Goal: Task Accomplishment & Management: Manage account settings

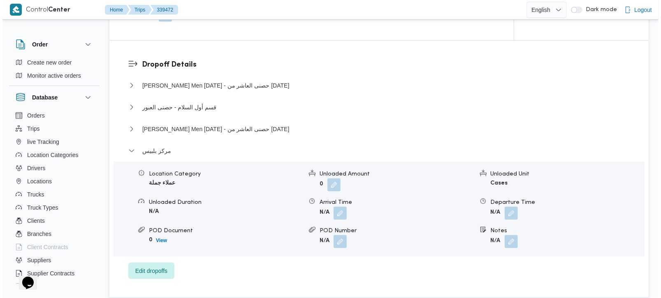
scroll to position [677, 0]
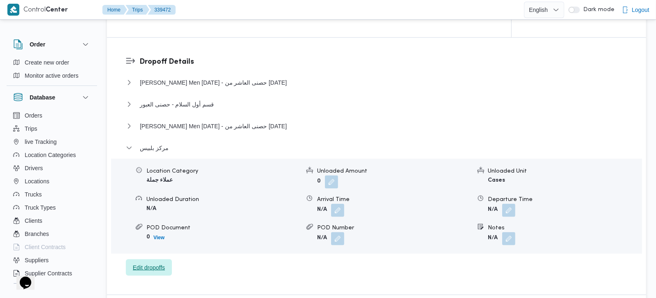
click at [149, 259] on span "Edit dropoffs" at bounding box center [149, 267] width 46 height 16
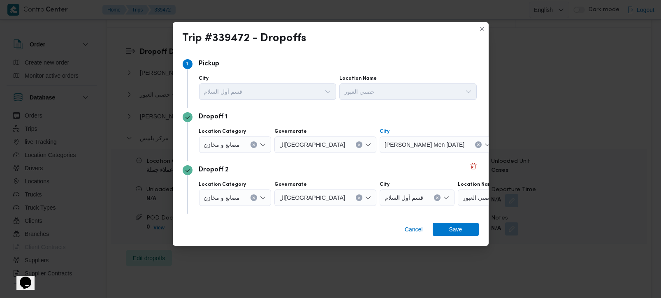
click at [477, 144] on icon "Clear input" at bounding box center [478, 144] width 3 height 3
click at [445, 144] on div "Search" at bounding box center [496, 145] width 103 height 16
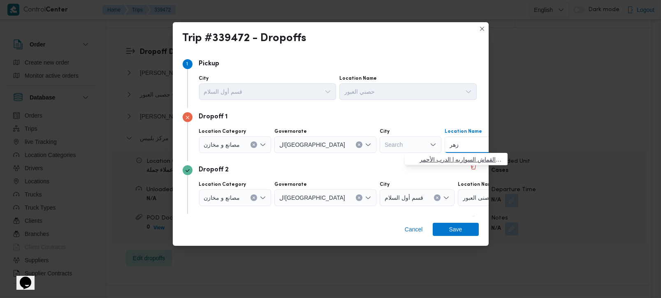
type input "زهر"
click at [446, 155] on span "حصني الا زهر | سوق الازهر كل انواع القماش السواريه | الدرب الأحمر" at bounding box center [460, 160] width 83 height 10
click at [375, 160] on div "Dropoff 1 Location Category مصانع و مخازن Governorate القاهرة City الدرب الأحمر…" at bounding box center [331, 134] width 296 height 53
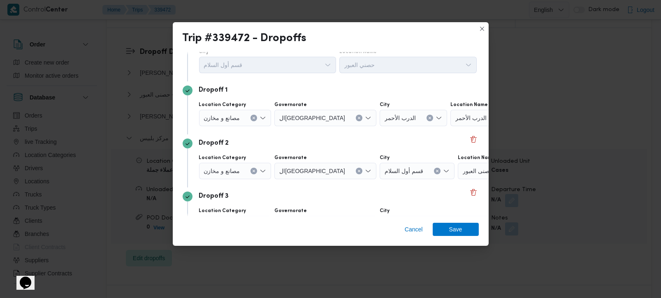
scroll to position [48, 0]
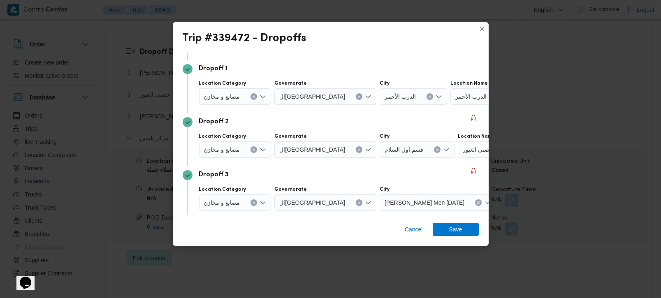
click at [255, 148] on icon "Clear input" at bounding box center [253, 149] width 3 height 3
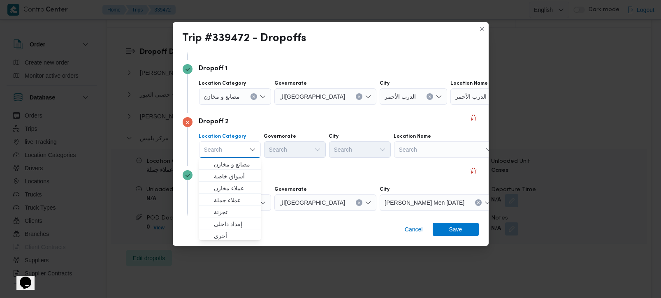
click at [417, 151] on div "Search" at bounding box center [445, 149] width 103 height 16
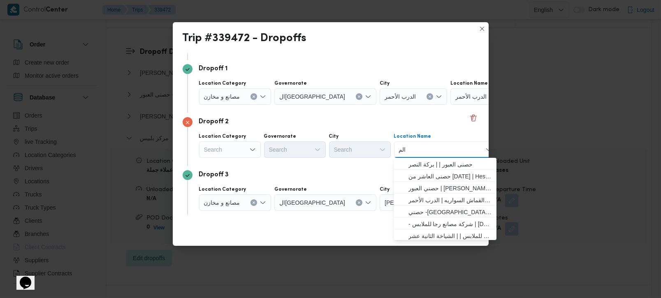
type input "المق"
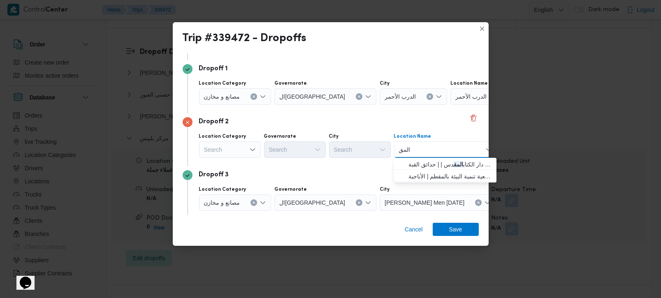
click at [403, 149] on input "المق" at bounding box center [405, 150] width 12 height 10
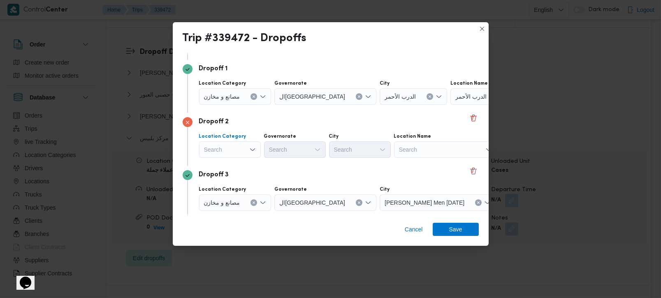
click at [227, 151] on div "Search" at bounding box center [230, 149] width 62 height 16
click at [222, 196] on span "عملاء جملة" at bounding box center [235, 200] width 42 height 10
click at [283, 150] on div "Search" at bounding box center [296, 149] width 62 height 16
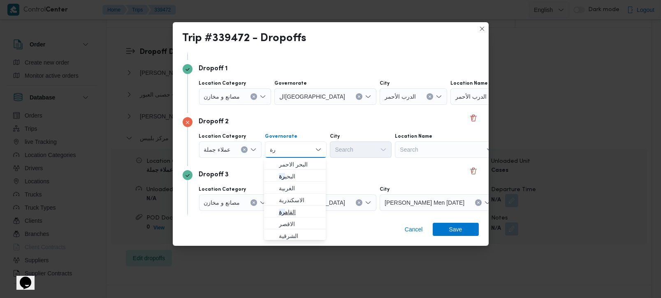
type input "رة"
click at [295, 209] on span "القاه رة" at bounding box center [300, 212] width 42 height 10
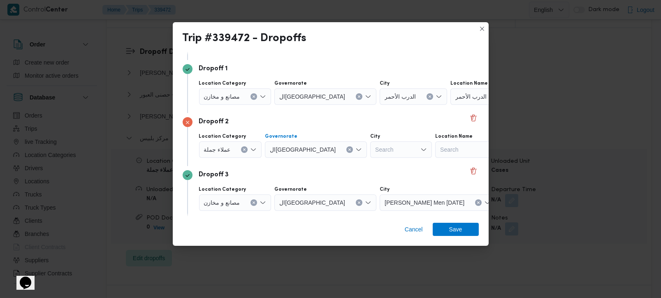
click at [370, 155] on div "Search" at bounding box center [401, 149] width 62 height 16
type input "قط"
click at [361, 164] on span "قسم الم قط م" at bounding box center [365, 165] width 42 height 10
click at [356, 175] on div "Dropoff 3" at bounding box center [331, 175] width 296 height 10
click at [243, 150] on icon "Clear input" at bounding box center [244, 149] width 3 height 3
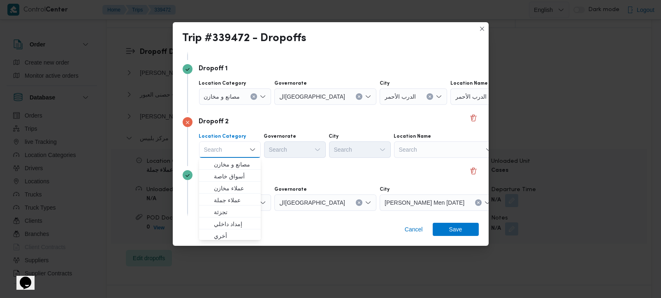
click at [462, 152] on div "Search" at bounding box center [445, 149] width 103 height 16
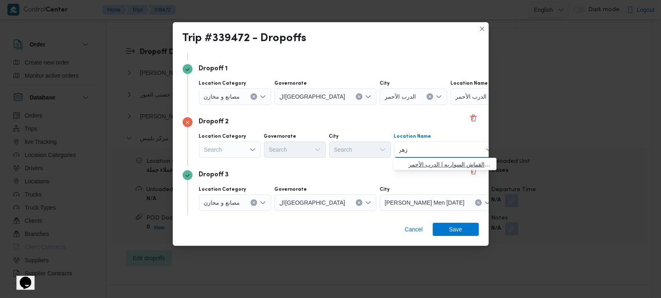
type input "زهر"
click at [446, 160] on span "حصني الا زهر | سوق الازهر كل انواع القماش السواريه | الدرب الأحمر" at bounding box center [449, 165] width 83 height 10
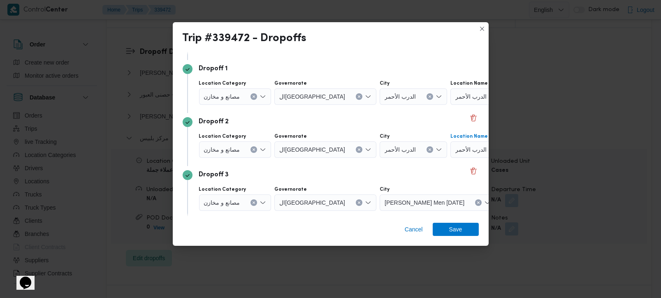
click at [255, 149] on icon "Clear input" at bounding box center [253, 149] width 3 height 3
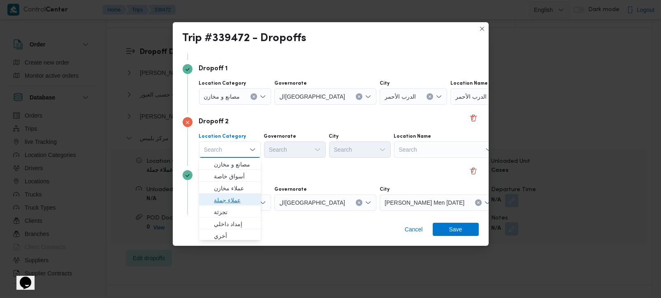
click at [234, 204] on span "عملاء جملة" at bounding box center [235, 200] width 42 height 10
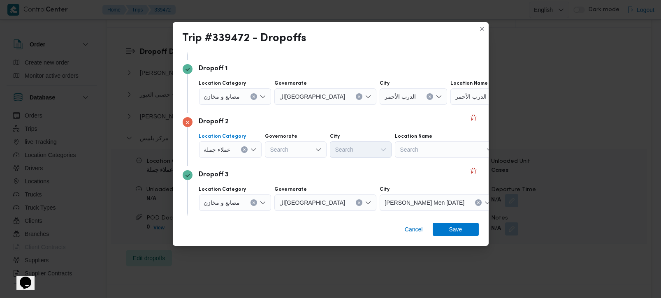
click at [287, 151] on div "Search" at bounding box center [296, 149] width 62 height 16
type input "رة"
click at [300, 174] on span "القاه رة" at bounding box center [300, 176] width 42 height 10
click at [370, 153] on div "Search" at bounding box center [401, 149] width 62 height 16
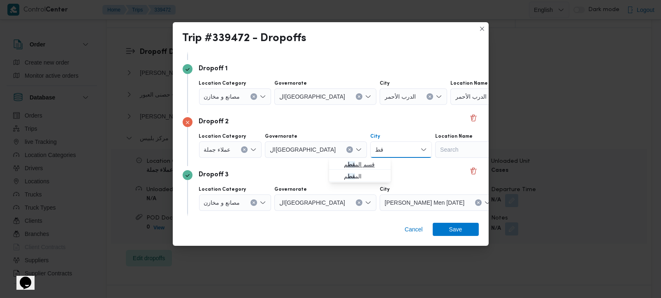
type input "قط"
click at [368, 166] on span "قسم الم قط م" at bounding box center [365, 165] width 42 height 10
click at [349, 171] on div "Dropoff 3" at bounding box center [331, 175] width 296 height 10
click at [286, 173] on div "Dropoff 3" at bounding box center [331, 175] width 296 height 10
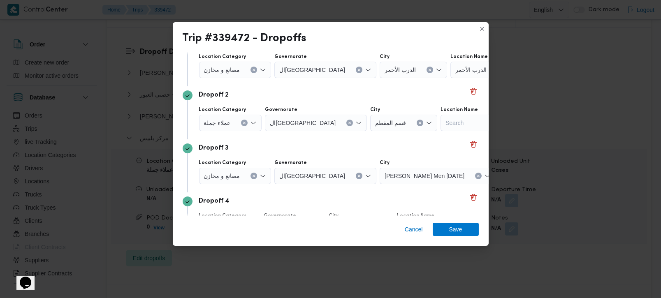
scroll to position [97, 0]
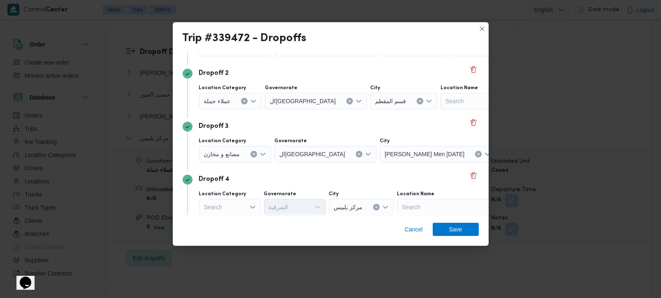
click at [253, 155] on icon "Clear input" at bounding box center [253, 154] width 3 height 3
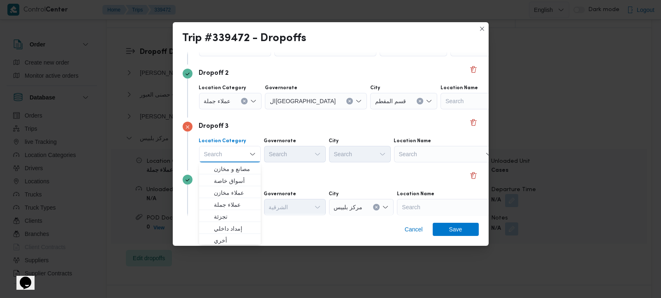
click at [427, 155] on div "Search" at bounding box center [445, 154] width 103 height 16
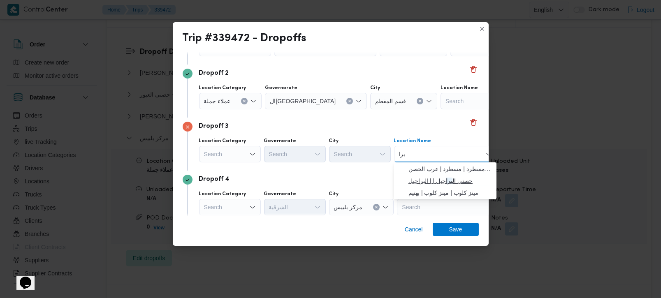
type input "برا"
click at [434, 179] on span "حصنى ال برا جيل | | البراجيل" at bounding box center [449, 181] width 83 height 10
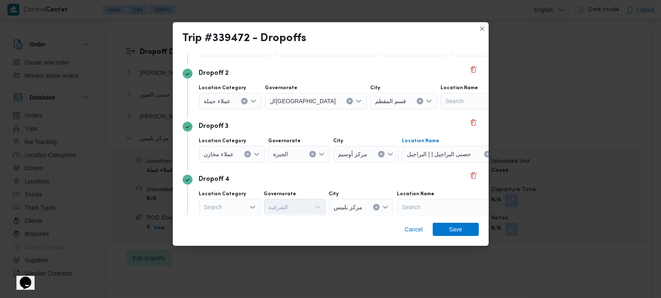
click at [365, 177] on div "Dropoff 4" at bounding box center [331, 180] width 296 height 10
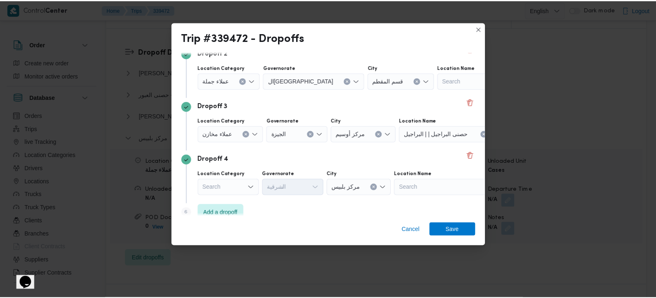
scroll to position [128, 0]
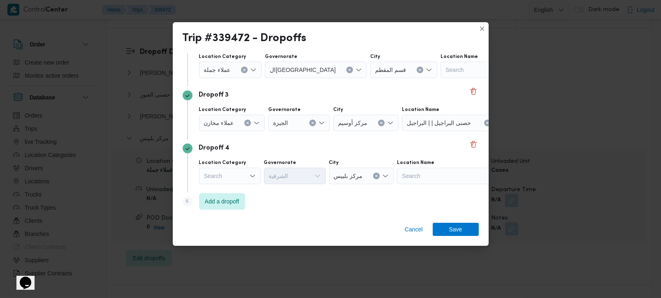
click at [252, 181] on div "Search" at bounding box center [230, 176] width 62 height 16
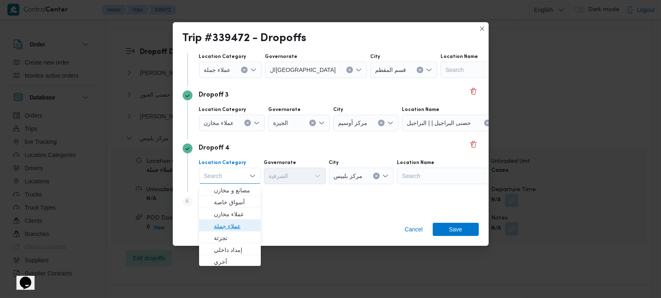
click at [240, 227] on span "عملاء جملة" at bounding box center [235, 226] width 42 height 10
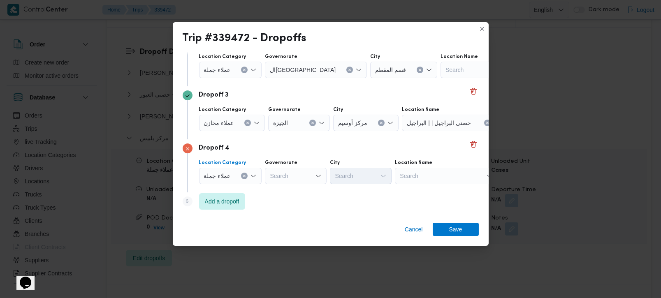
click at [237, 177] on div "عملاء جملة Combo box. Selected. عملاء جملة. Press Backspace to delete عملاء جمل…" at bounding box center [230, 176] width 63 height 16
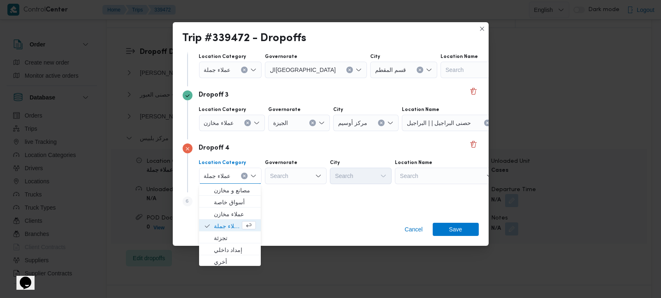
click at [243, 176] on icon "Clear input" at bounding box center [244, 176] width 2 height 2
click at [402, 179] on div "Search" at bounding box center [445, 176] width 103 height 16
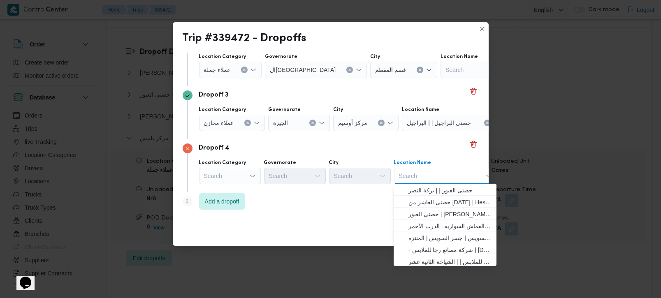
type input "ل"
type input "برا"
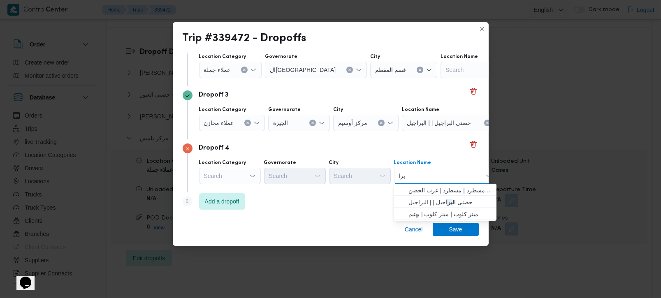
click at [401, 174] on input "برا" at bounding box center [402, 176] width 6 height 10
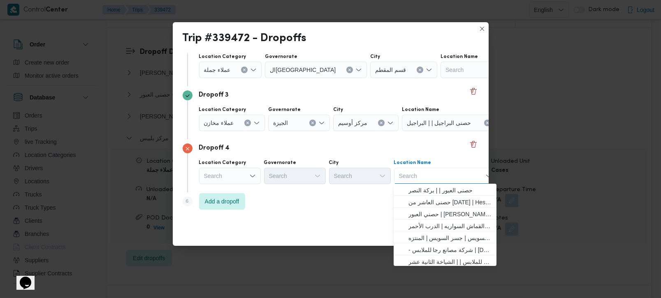
click at [231, 176] on div "Search" at bounding box center [230, 176] width 62 height 16
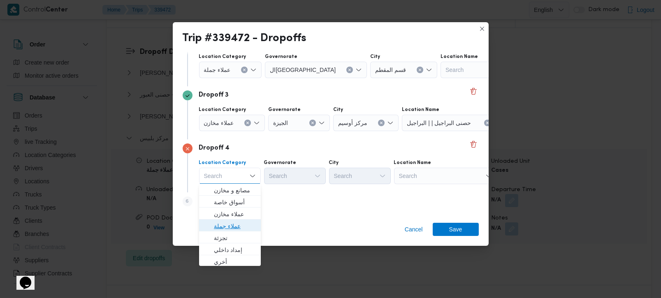
click at [229, 226] on span "عملاء جملة" at bounding box center [235, 226] width 42 height 10
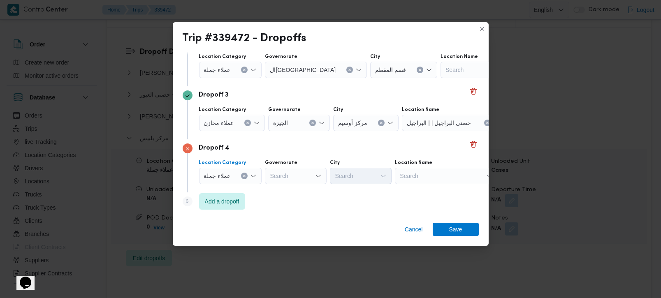
click at [303, 169] on div "Search" at bounding box center [296, 176] width 62 height 16
type input "رة"
click at [294, 204] on span "القاه رة" at bounding box center [300, 202] width 42 height 10
click at [370, 182] on div "Search" at bounding box center [401, 176] width 62 height 16
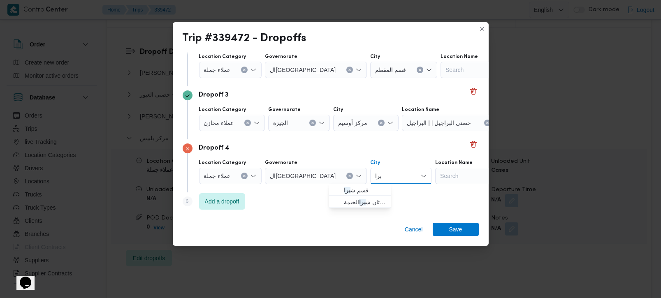
type input "برا"
click at [368, 192] on span "قسم ش برا" at bounding box center [365, 190] width 42 height 10
click at [382, 218] on div "Cancel Save" at bounding box center [331, 231] width 316 height 30
click at [443, 227] on span "Save" at bounding box center [456, 228] width 46 height 13
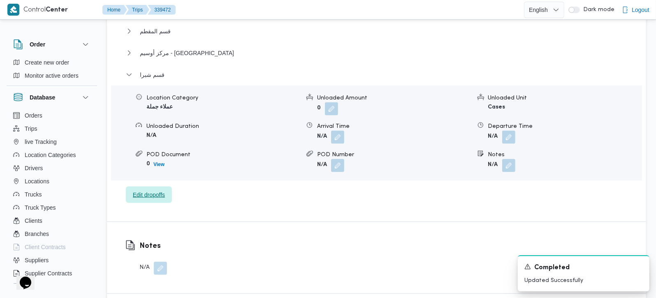
scroll to position [774, 0]
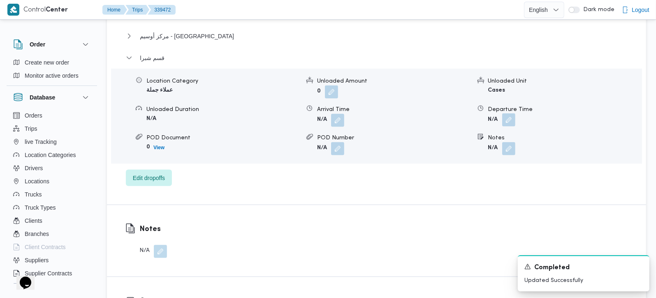
click at [505, 113] on button "button" at bounding box center [508, 119] width 13 height 13
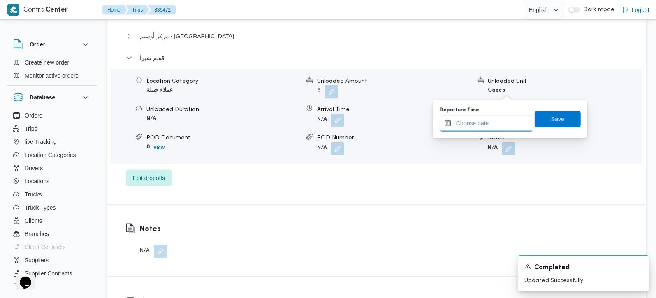
click at [491, 119] on input "Departure Time" at bounding box center [486, 123] width 93 height 16
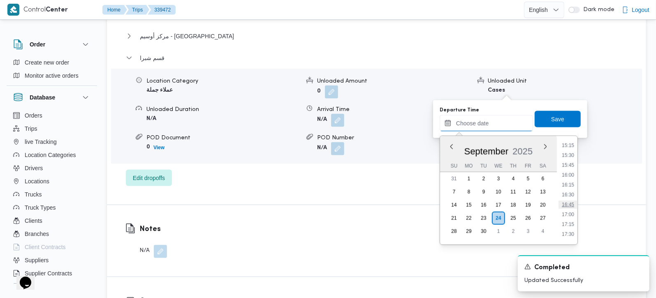
scroll to position [586, 0]
drag, startPoint x: 572, startPoint y: 192, endPoint x: 562, endPoint y: 139, distance: 54.3
click at [572, 192] on li "16:00" at bounding box center [567, 192] width 19 height 8
type input "24/09/2025 16:00"
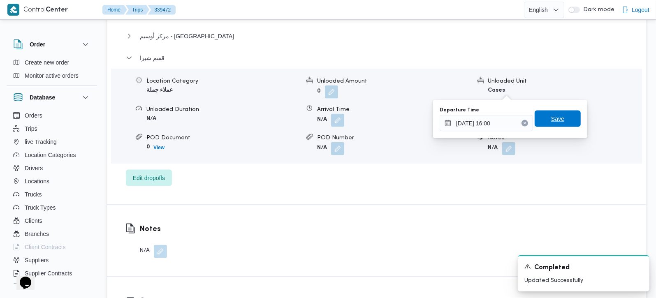
click at [556, 111] on span "Save" at bounding box center [558, 119] width 46 height 16
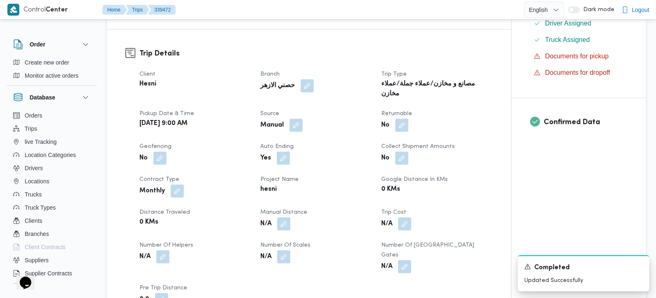
scroll to position [242, 0]
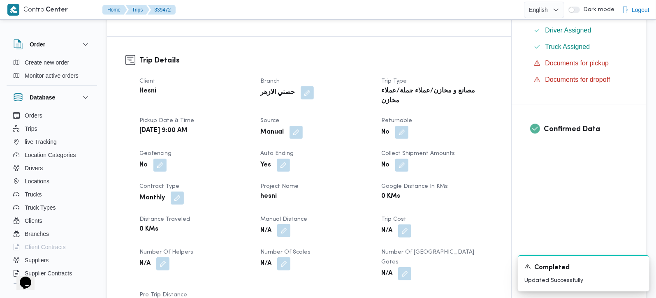
click at [284, 224] on button "button" at bounding box center [283, 230] width 13 height 13
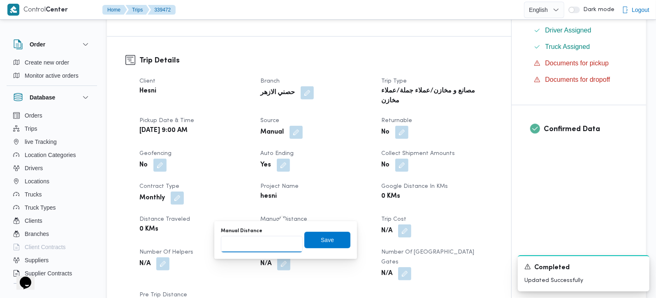
click at [267, 245] on input "Manual Distance" at bounding box center [262, 244] width 82 height 16
type input "95"
click at [321, 238] on span "Save" at bounding box center [327, 240] width 13 height 10
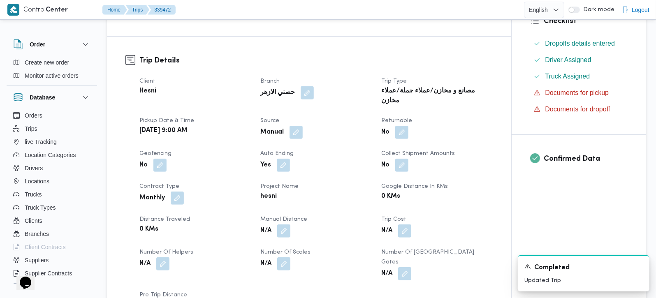
scroll to position [0, 0]
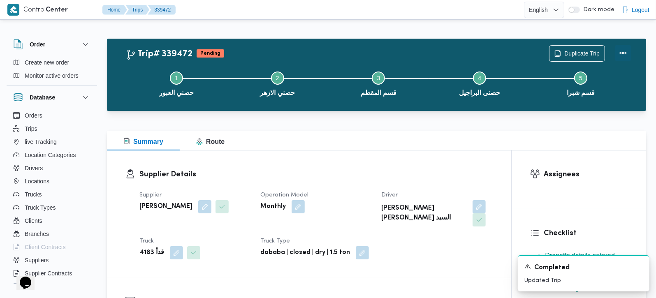
click at [625, 50] on button "Actions" at bounding box center [623, 53] width 16 height 16
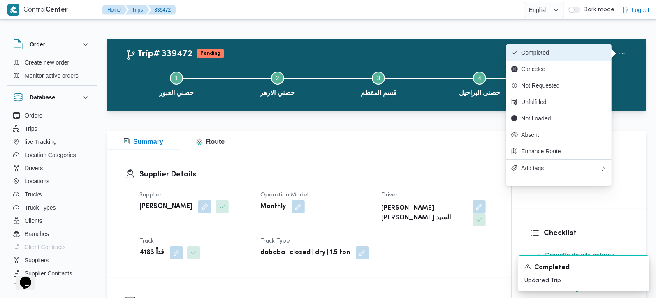
click at [579, 48] on button "Completed" at bounding box center [558, 52] width 105 height 16
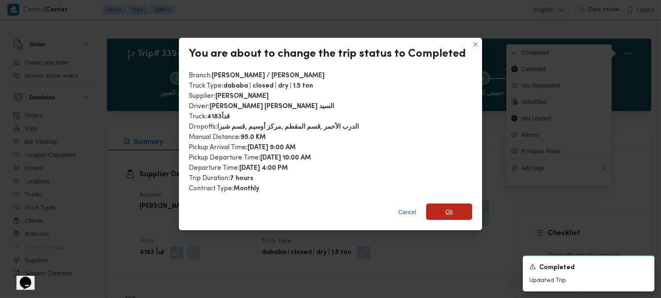
click at [460, 206] on span "Ok" at bounding box center [449, 212] width 46 height 16
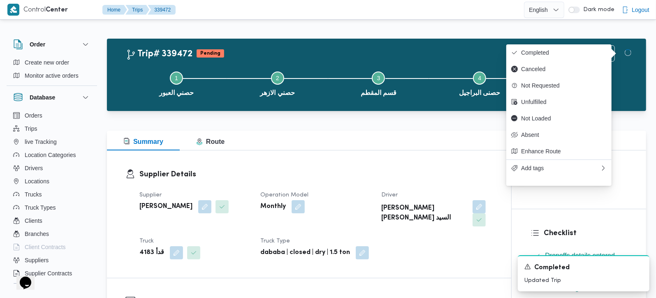
click at [368, 117] on div at bounding box center [376, 116] width 539 height 10
